Goal: Transaction & Acquisition: Purchase product/service

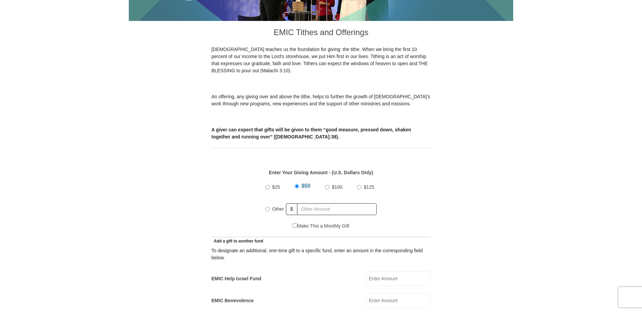
click at [268, 185] on input "$25" at bounding box center [267, 187] width 4 height 4
radio input "true"
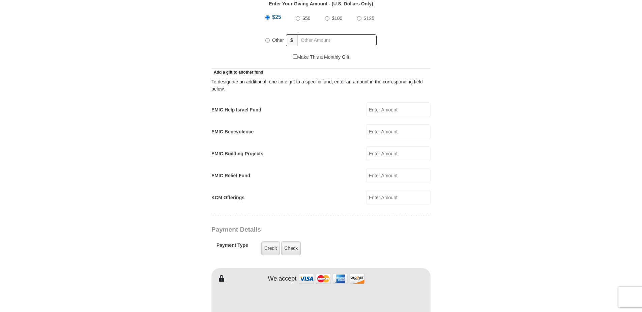
scroll to position [270, 0]
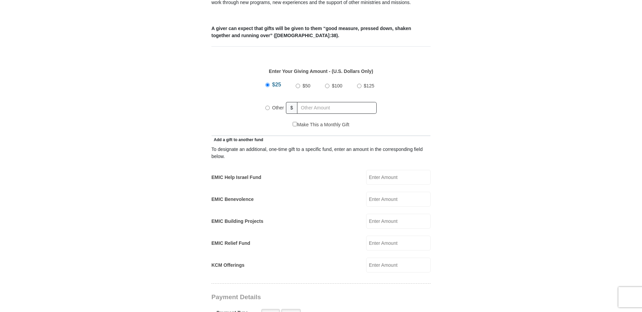
click at [266, 106] on input "Other" at bounding box center [267, 108] width 4 height 4
radio input "true"
click at [305, 102] on input "text" at bounding box center [338, 108] width 77 height 12
type input "10.00"
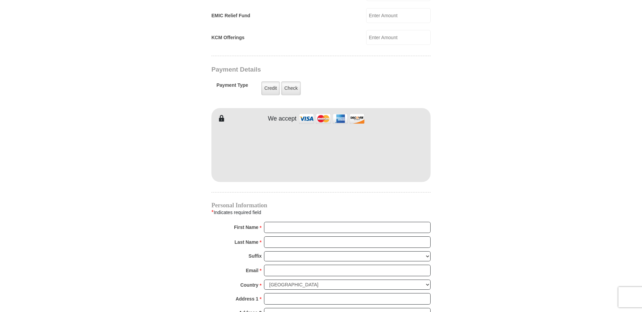
scroll to position [540, 0]
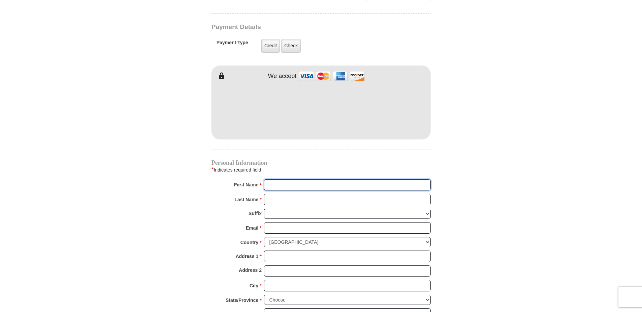
click at [300, 179] on input "First Name *" at bounding box center [347, 184] width 167 height 11
type input "[PERSON_NAME]"
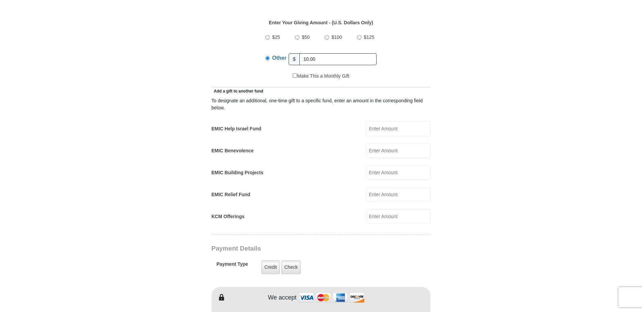
scroll to position [304, 0]
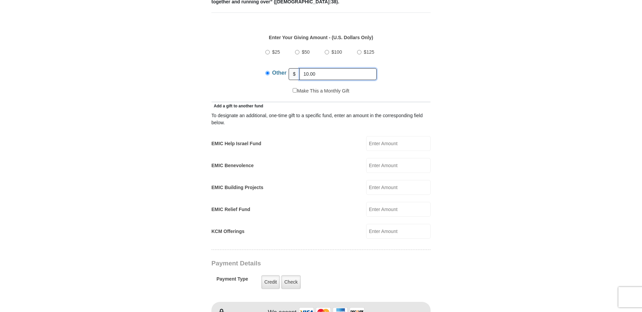
click at [328, 68] on input "10.00" at bounding box center [338, 74] width 77 height 12
type input "5.00"
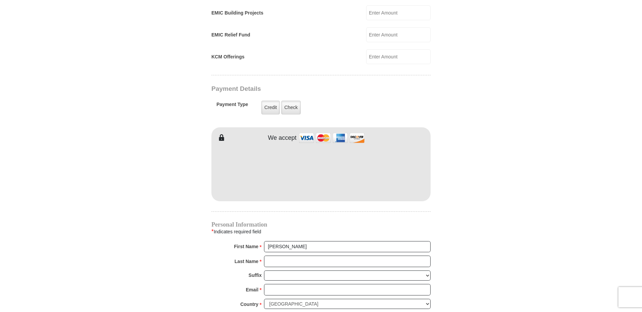
scroll to position [540, 0]
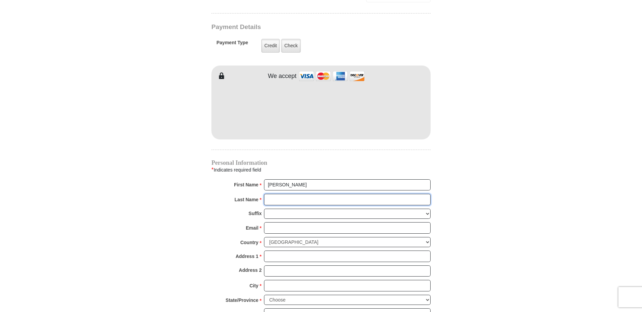
click at [274, 194] on input "Last Name *" at bounding box center [347, 199] width 167 height 11
type input "[PERSON_NAME]"
type input "1"
type input "[EMAIL_ADDRESS][DOMAIN_NAME]"
click at [290, 252] on input "Address 1 *" at bounding box center [347, 255] width 167 height 11
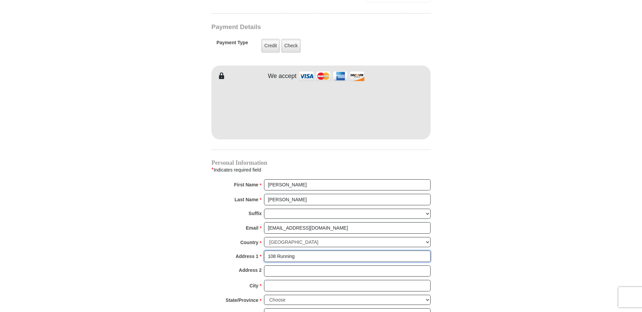
type input "[STREET_ADDRESS]"
type input "[PERSON_NAME]"
select select "[GEOGRAPHIC_DATA]"
type input "8"
type input "76023"
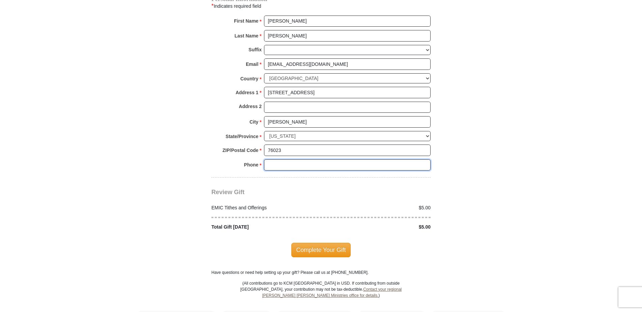
scroll to position [704, 0]
type input "3072606253"
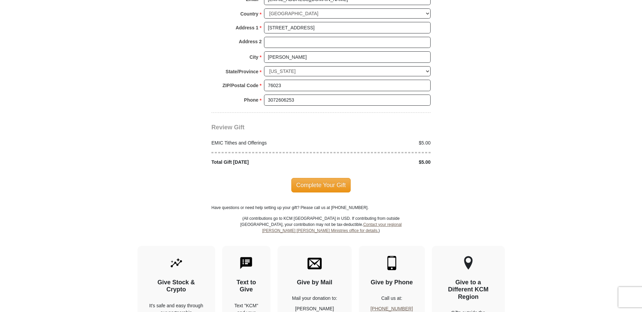
scroll to position [768, 0]
